Goal: Check status: Check status

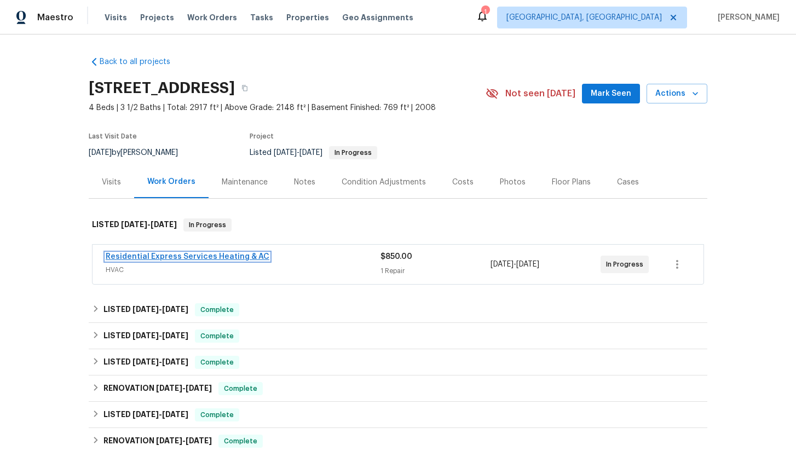
click at [184, 257] on link "Residential Express Services Heating & AC" at bounding box center [188, 257] width 164 height 8
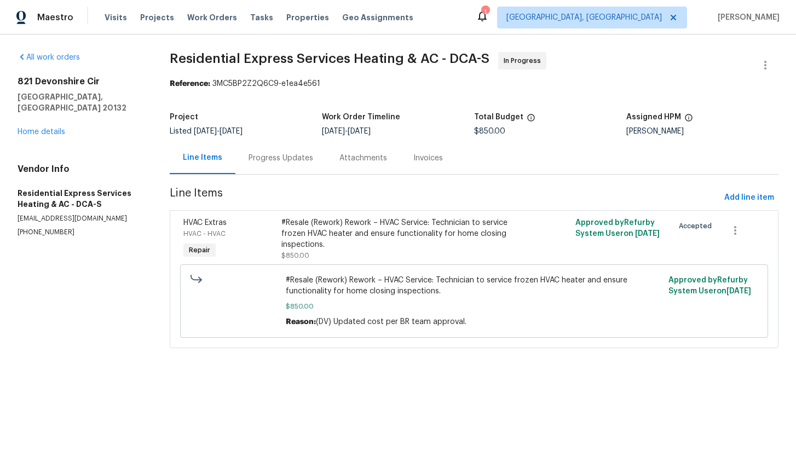
click at [278, 158] on div "Progress Updates" at bounding box center [281, 158] width 65 height 11
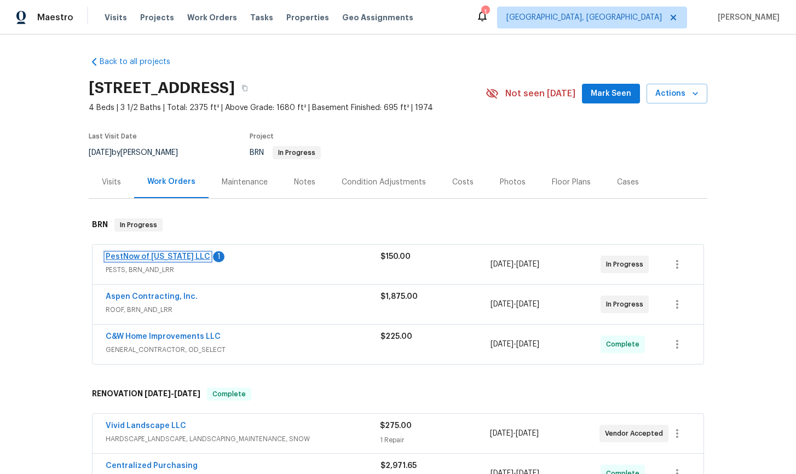
click at [159, 258] on link "PestNow of [US_STATE] LLC" at bounding box center [158, 257] width 105 height 8
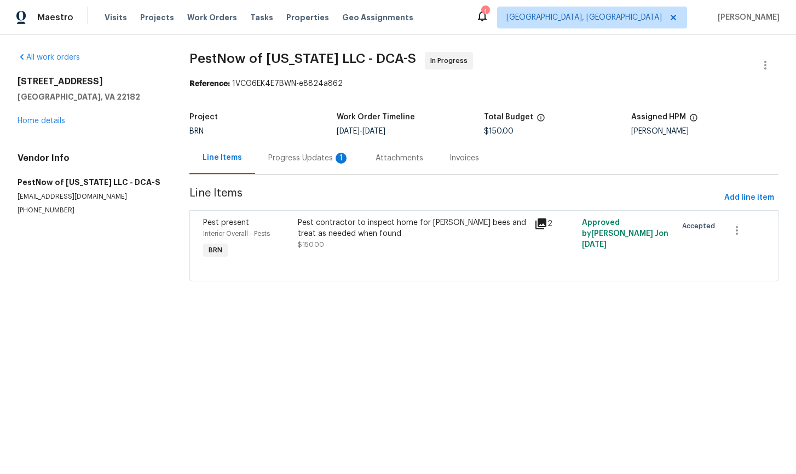
click at [304, 158] on div "Progress Updates 1" at bounding box center [308, 158] width 81 height 11
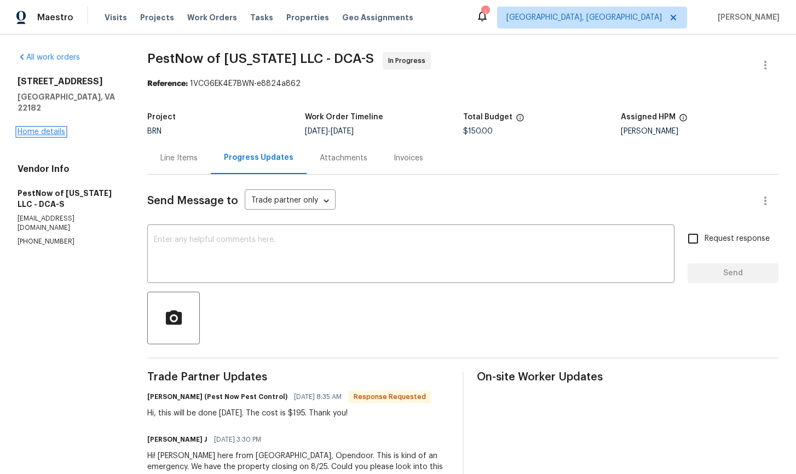
click at [52, 128] on link "Home details" at bounding box center [42, 132] width 48 height 8
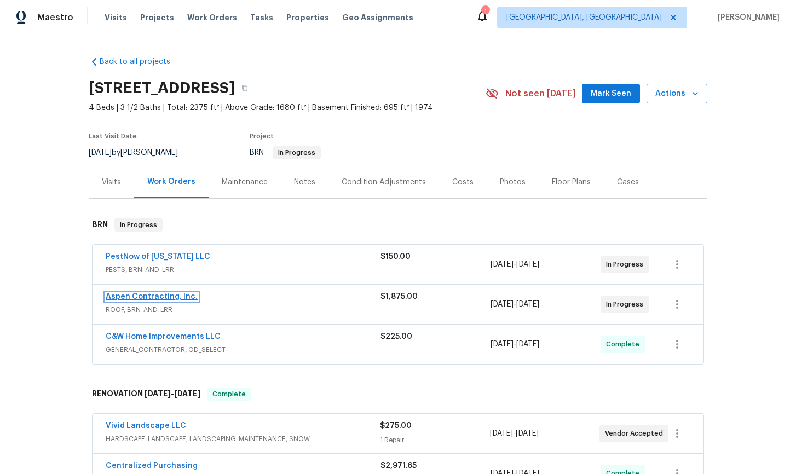
click at [150, 297] on link "Aspen Contracting, Inc." at bounding box center [152, 297] width 92 height 8
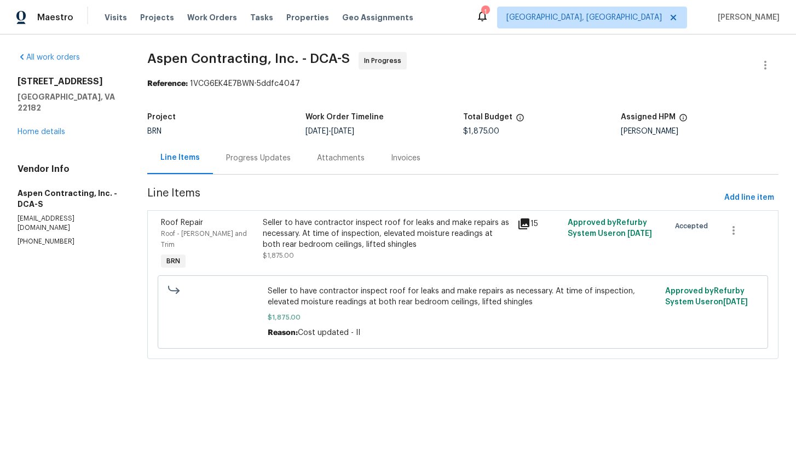
click at [264, 157] on div "Progress Updates" at bounding box center [258, 158] width 65 height 11
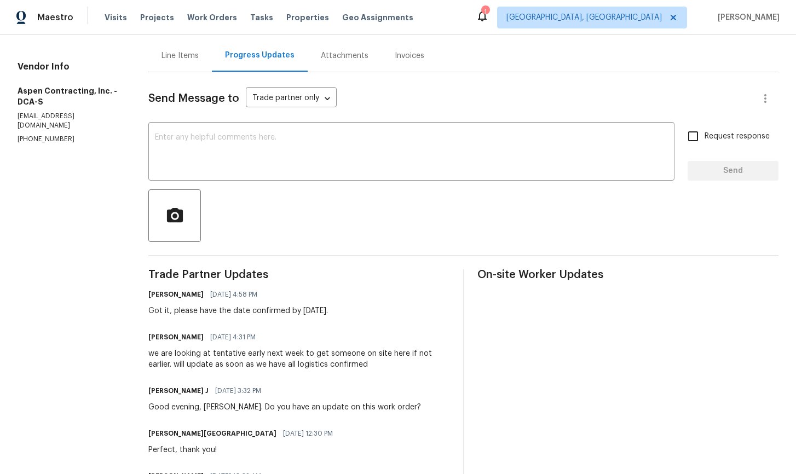
scroll to position [76, 0]
